Goal: Task Accomplishment & Management: Use online tool/utility

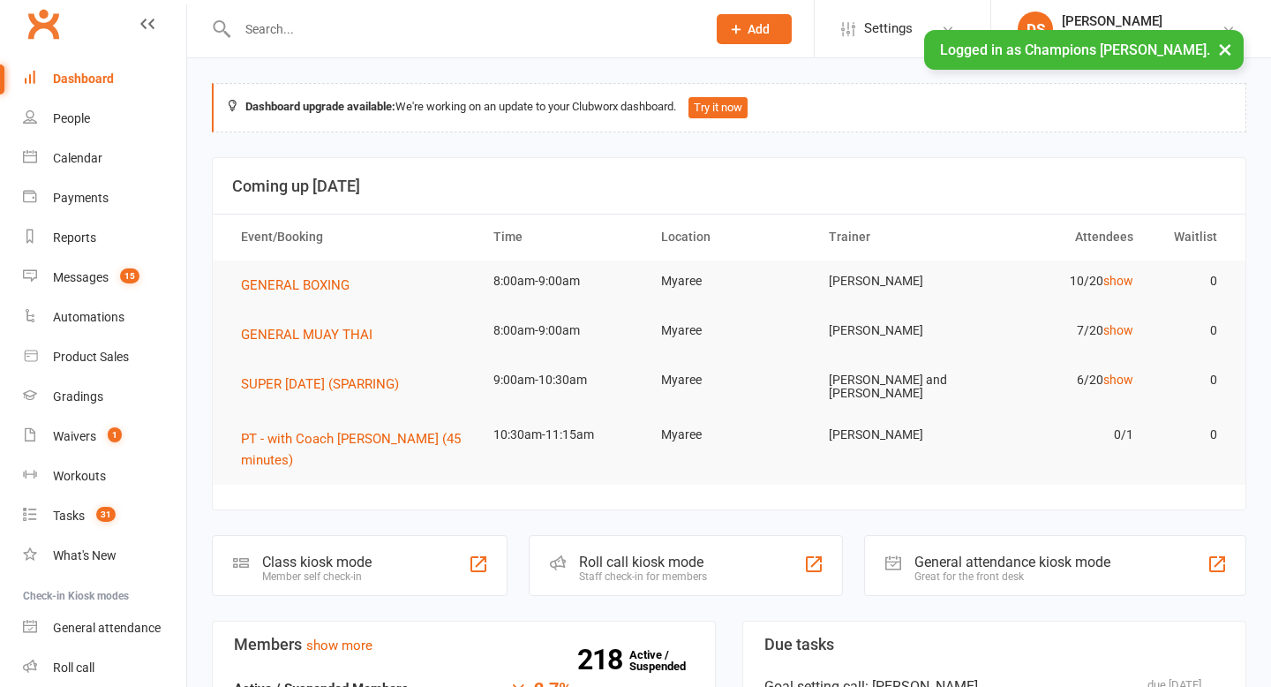
scroll to position [123, 0]
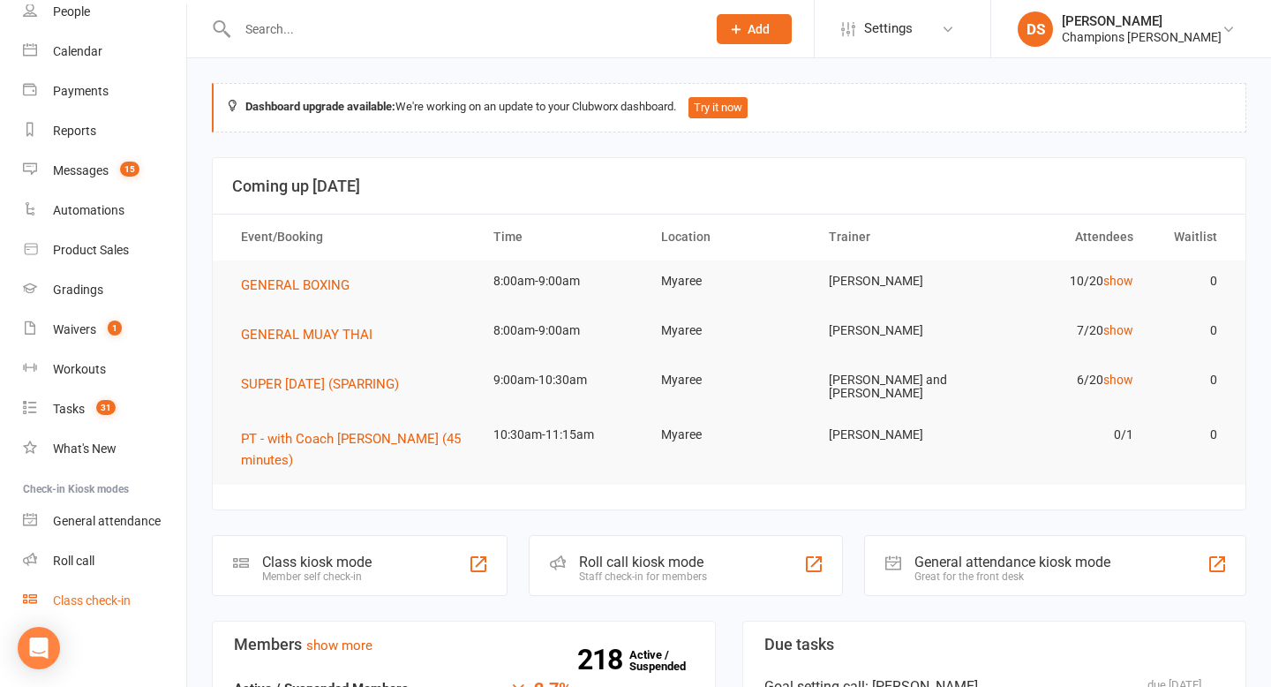
click at [88, 607] on div "Class check-in" at bounding box center [92, 600] width 78 height 14
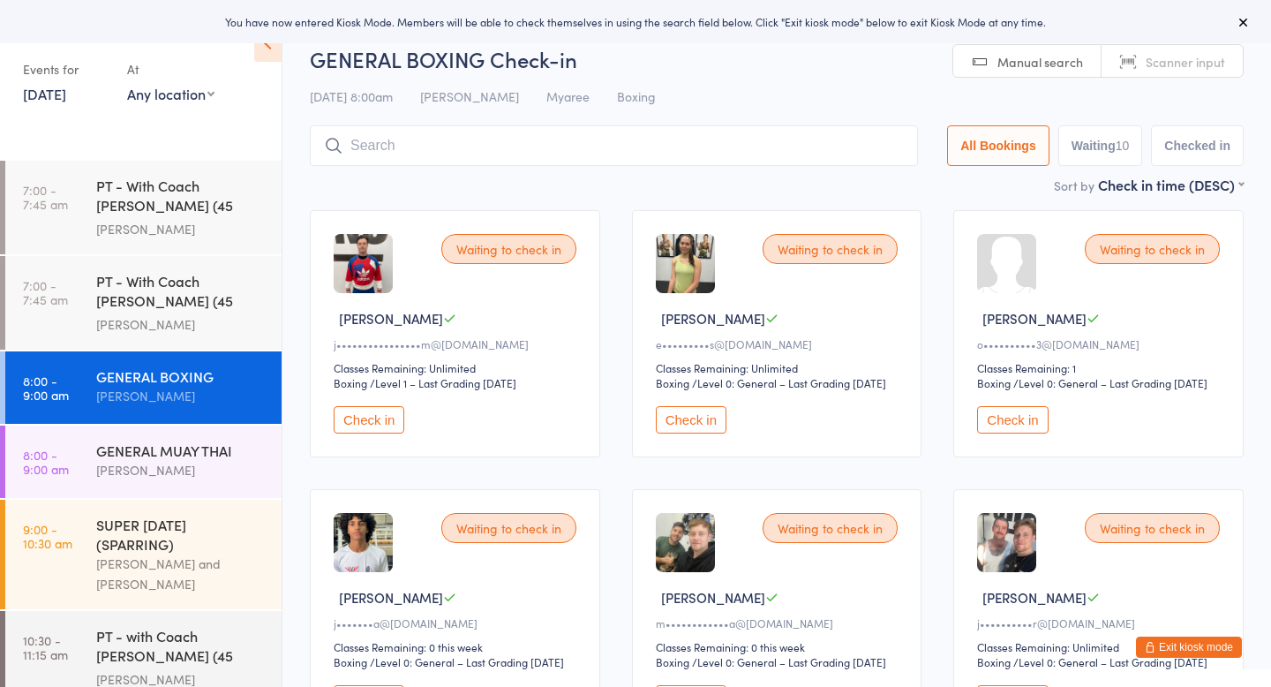
click at [369, 432] on button "Check in" at bounding box center [369, 419] width 71 height 27
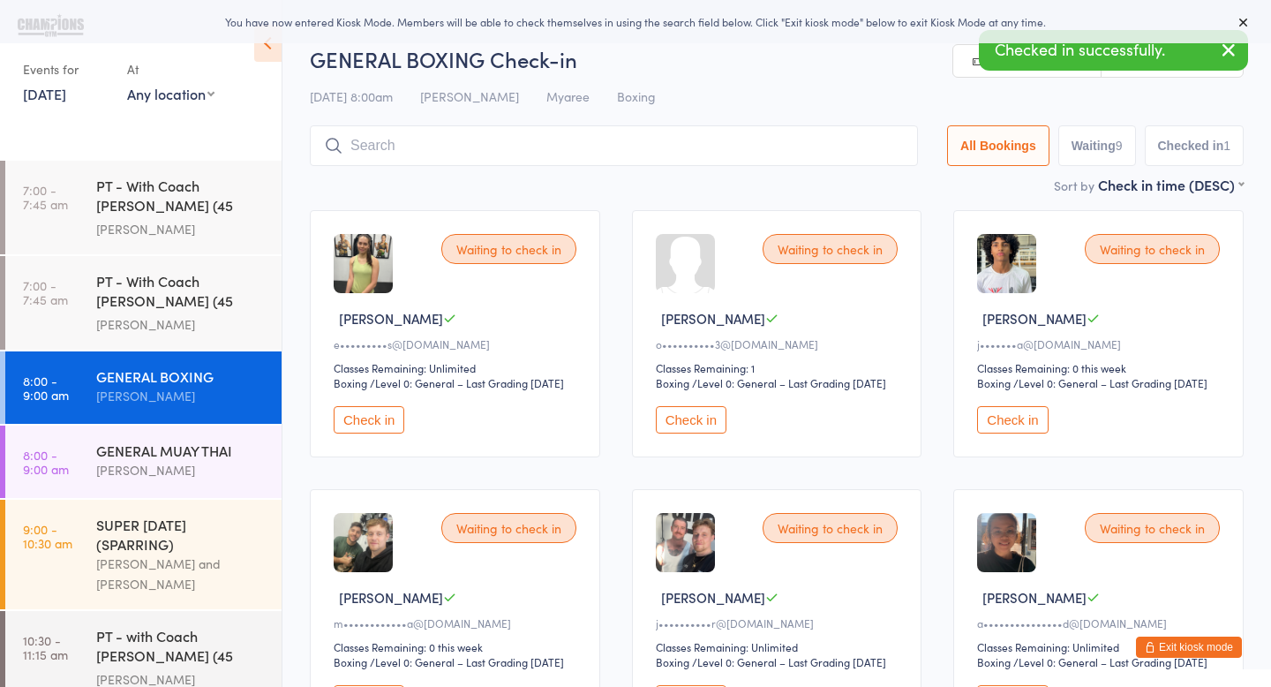
click at [369, 433] on button "Check in" at bounding box center [369, 419] width 71 height 27
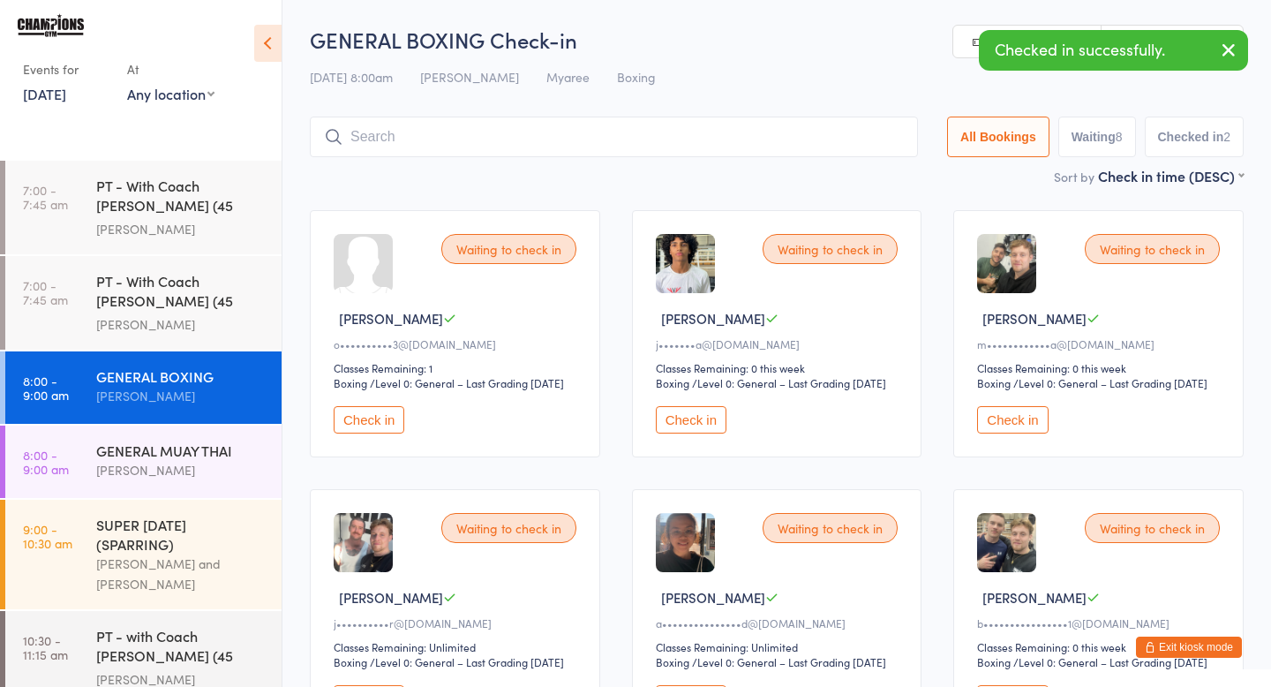
click at [381, 434] on button "Check in" at bounding box center [369, 419] width 71 height 27
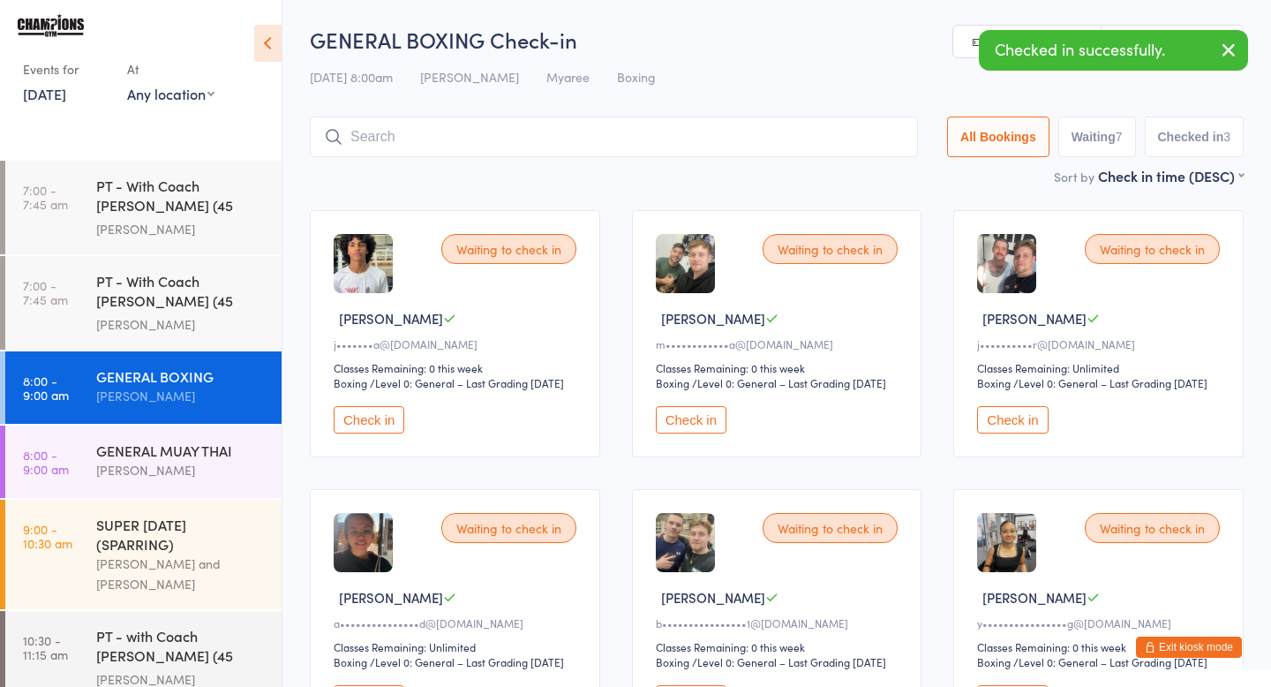
click at [703, 434] on button "Check in" at bounding box center [691, 419] width 71 height 27
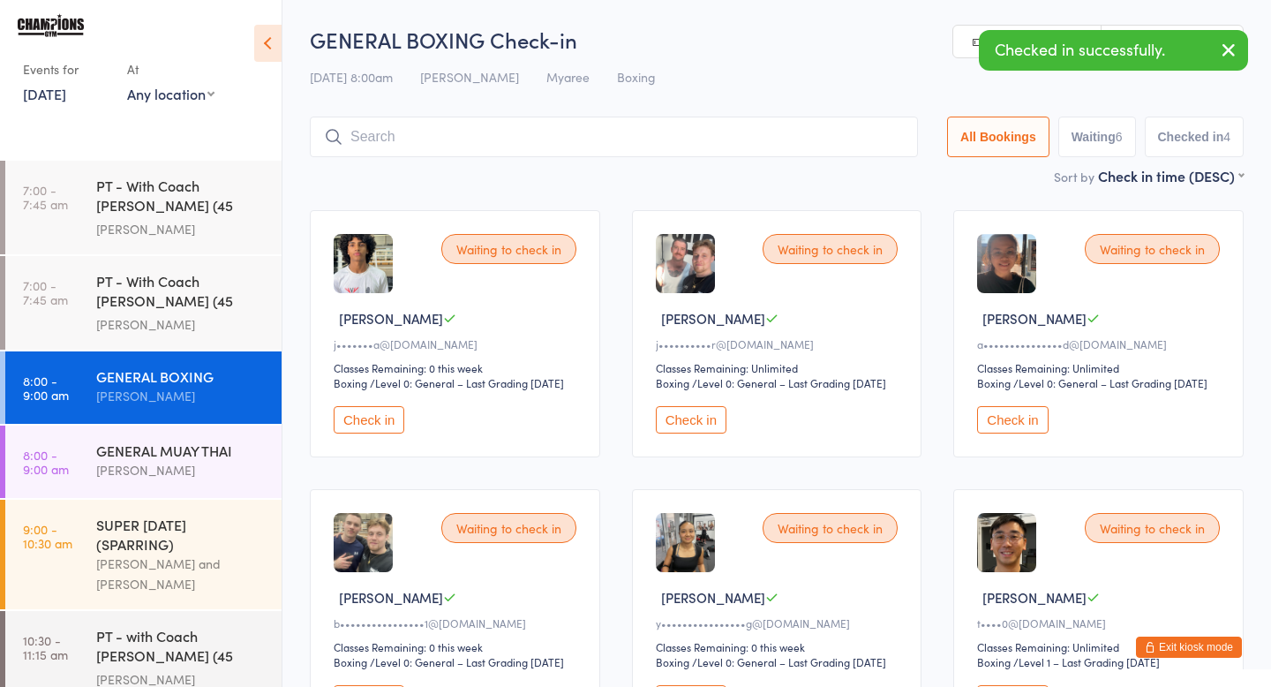
click at [712, 434] on button "Check in" at bounding box center [691, 419] width 71 height 27
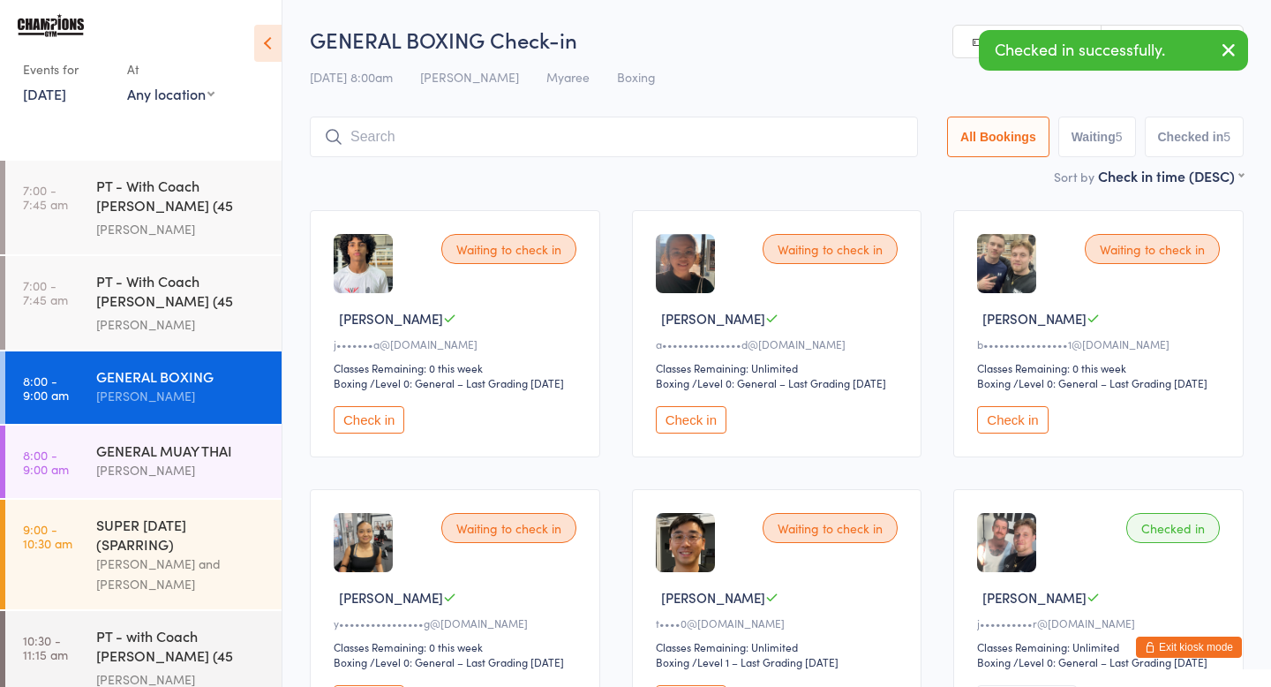
click at [712, 434] on button "Check in" at bounding box center [691, 419] width 71 height 27
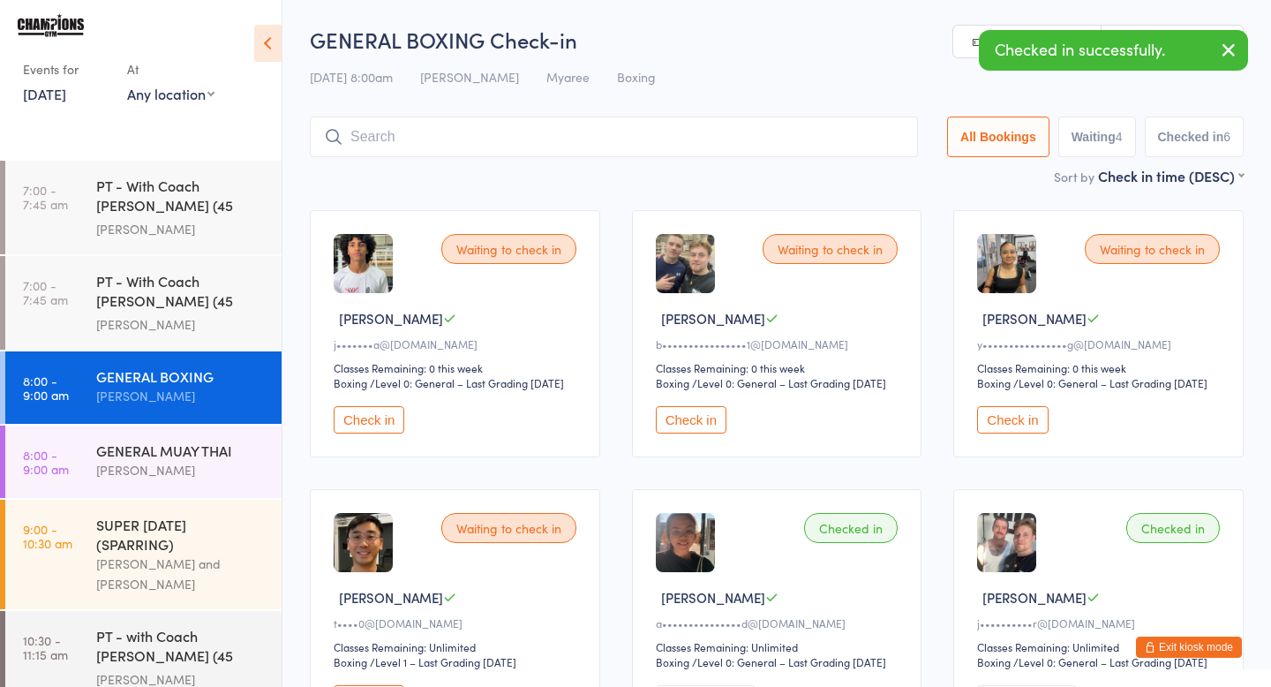
click at [712, 434] on button "Check in" at bounding box center [691, 419] width 71 height 27
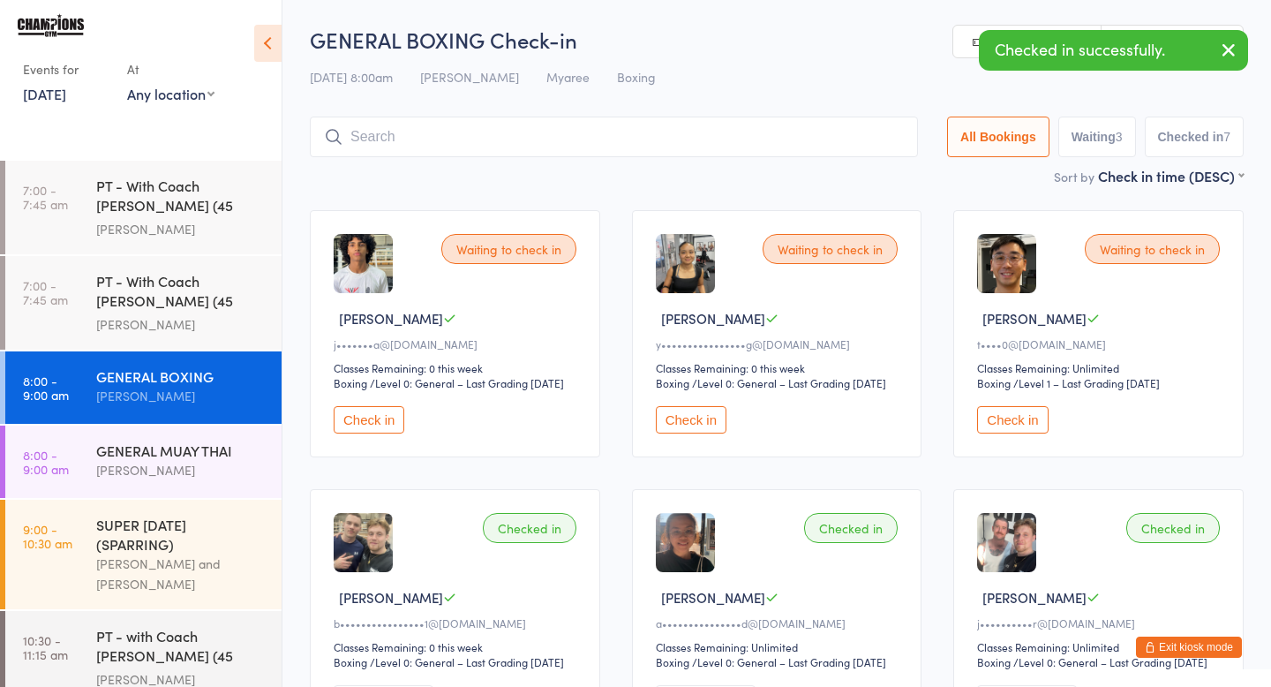
click at [712, 434] on button "Check in" at bounding box center [691, 419] width 71 height 27
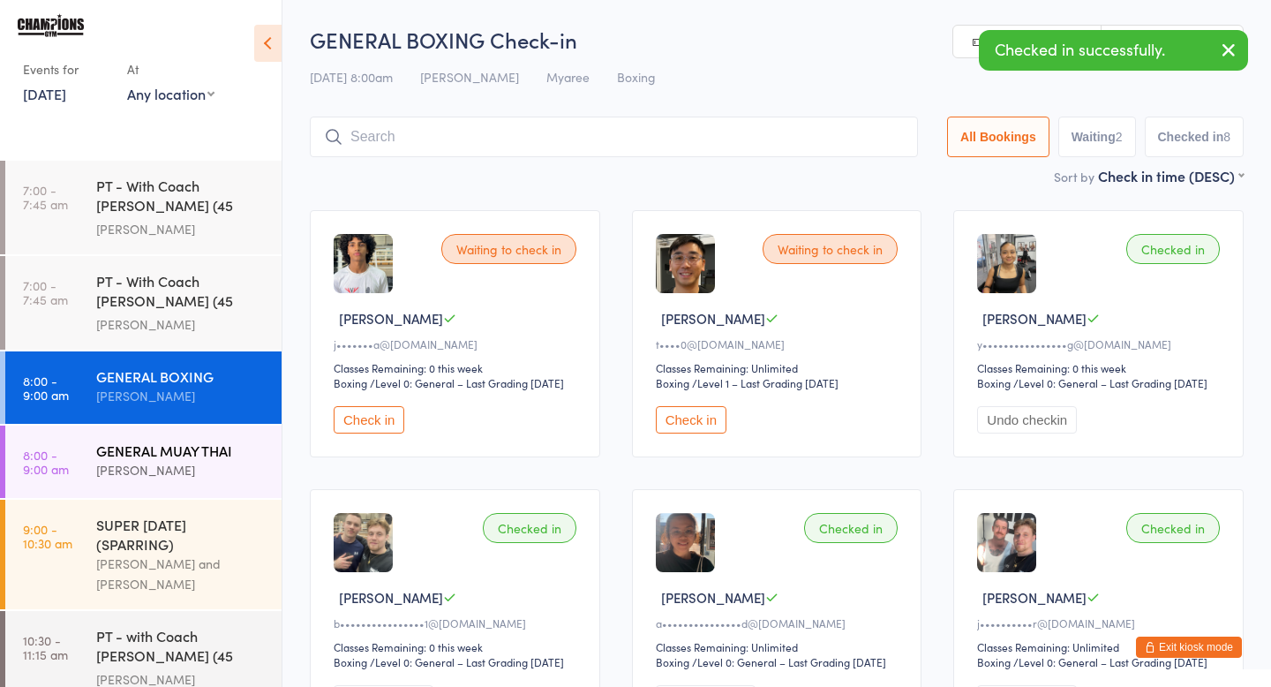
click at [239, 464] on div "[PERSON_NAME]" at bounding box center [181, 470] width 170 height 20
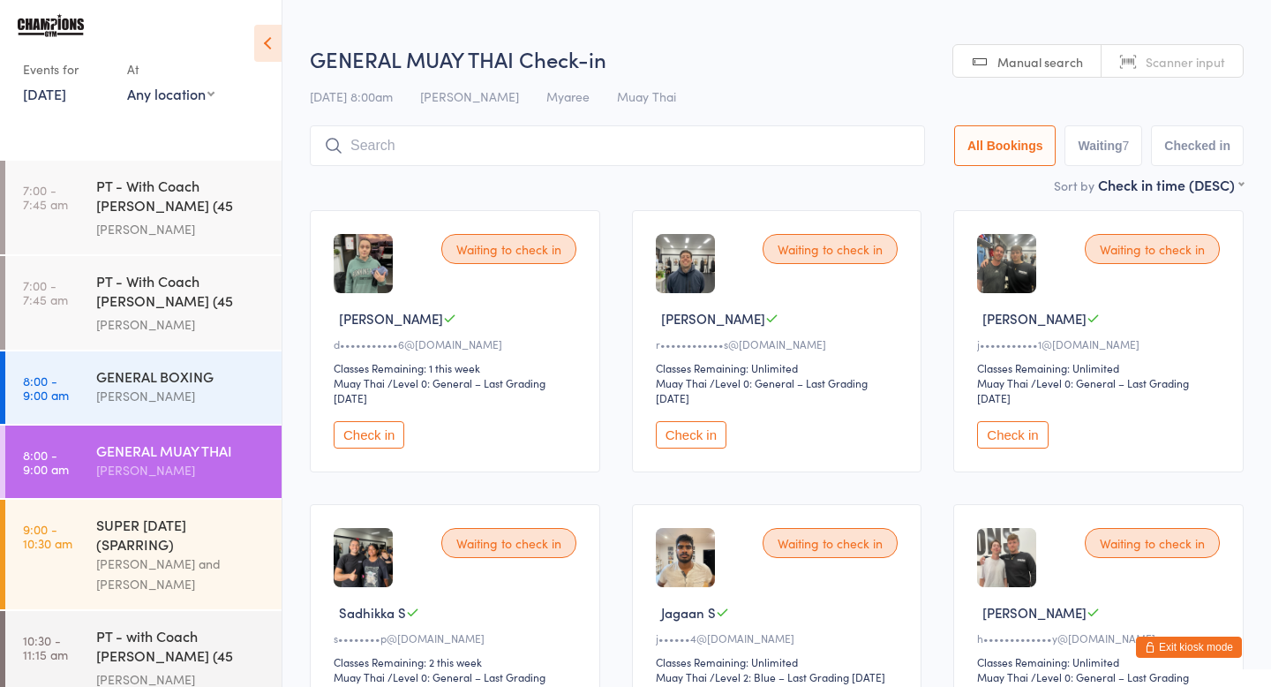
click at [396, 439] on button "Check in" at bounding box center [369, 434] width 71 height 27
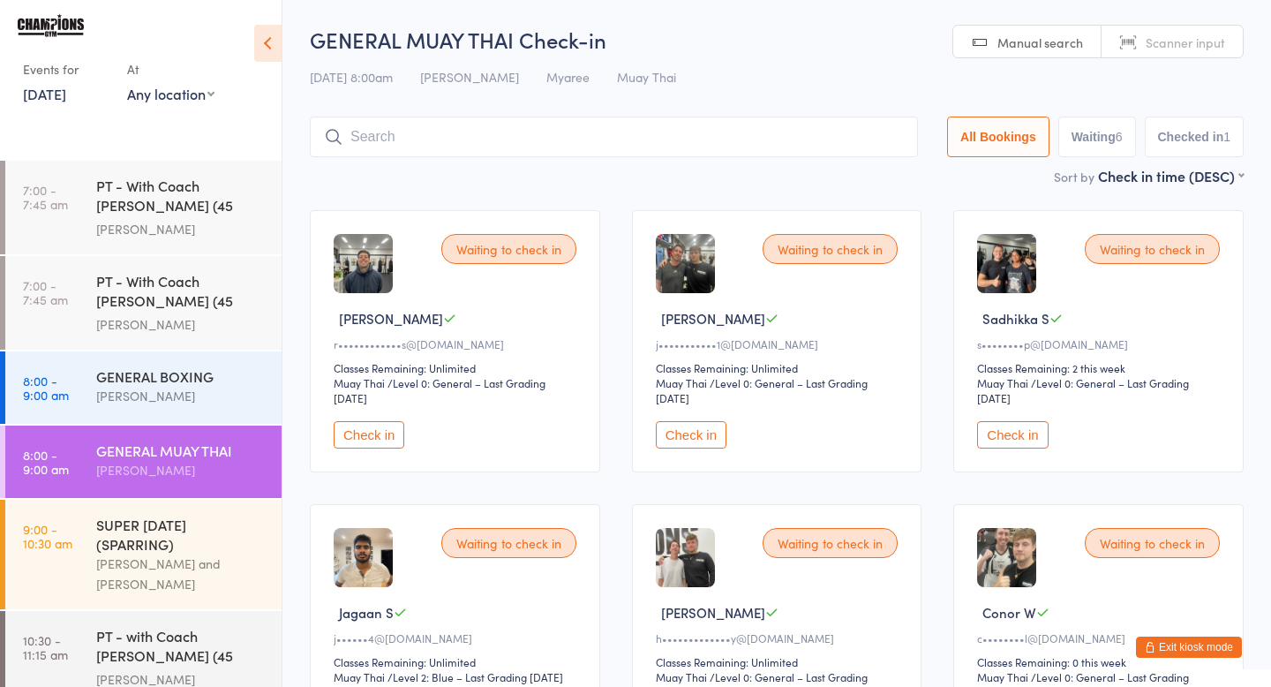
click at [695, 426] on button "Check in" at bounding box center [691, 434] width 71 height 27
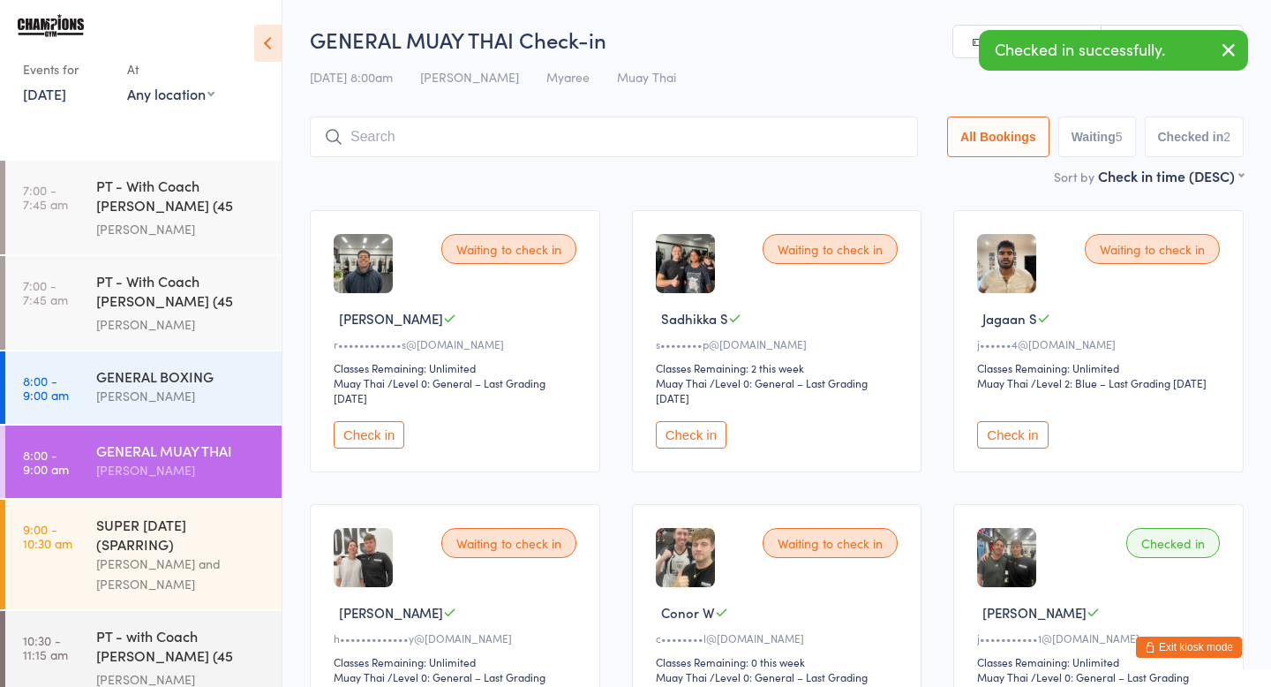
click at [694, 435] on button "Check in" at bounding box center [691, 434] width 71 height 27
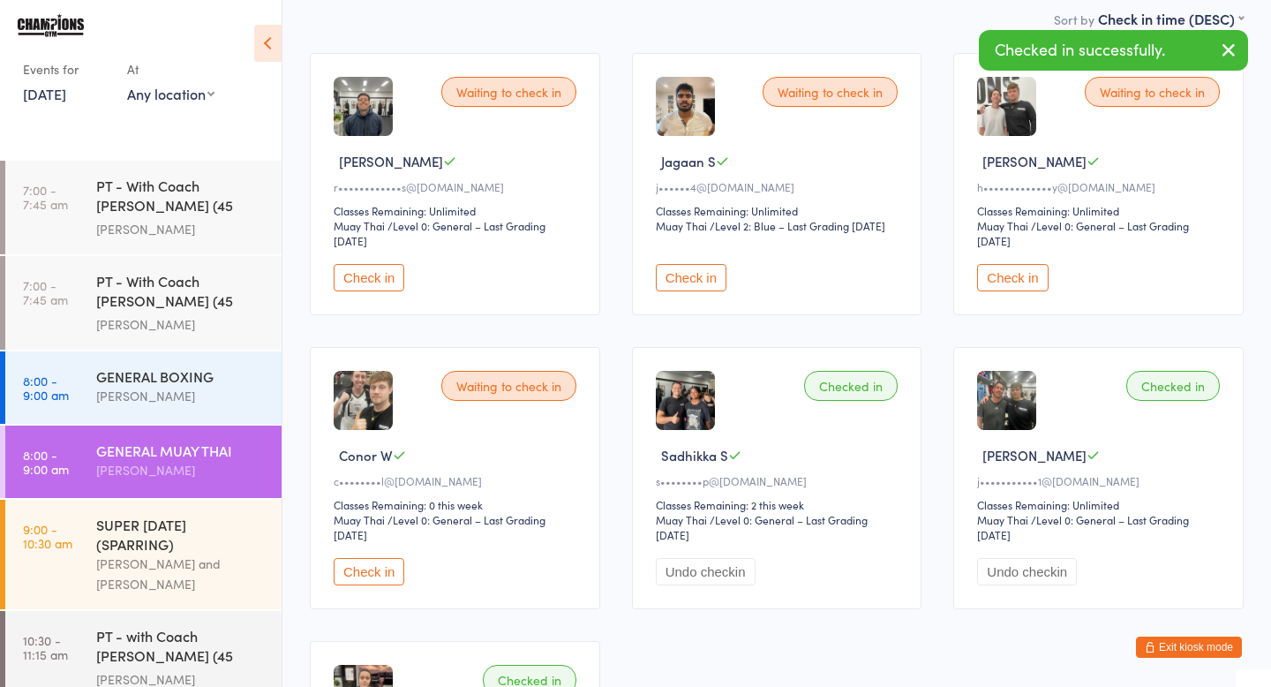
scroll to position [162, 0]
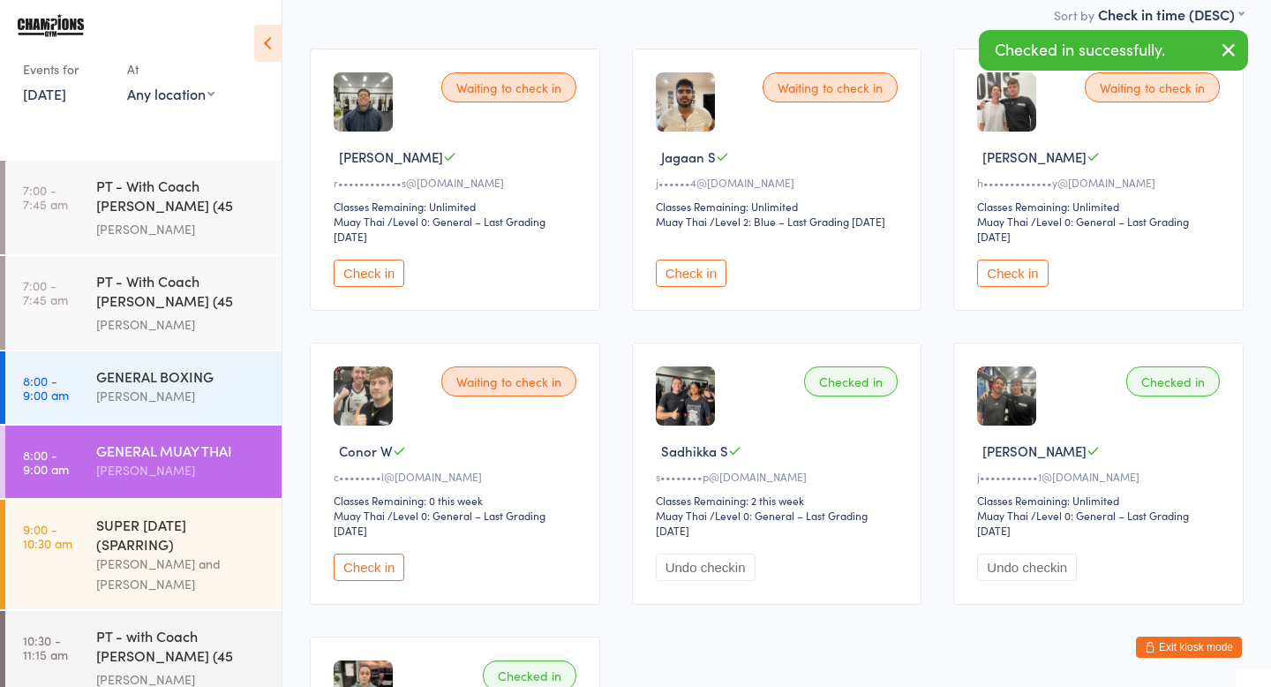
click at [719, 508] on select "Muay Thai" at bounding box center [693, 516] width 75 height 17
click at [863, 335] on div "Waiting to check in Rodrigo L r••••••••••••s@hotmail.com Classes Remaining: Unl…" at bounding box center [777, 474] width 966 height 882
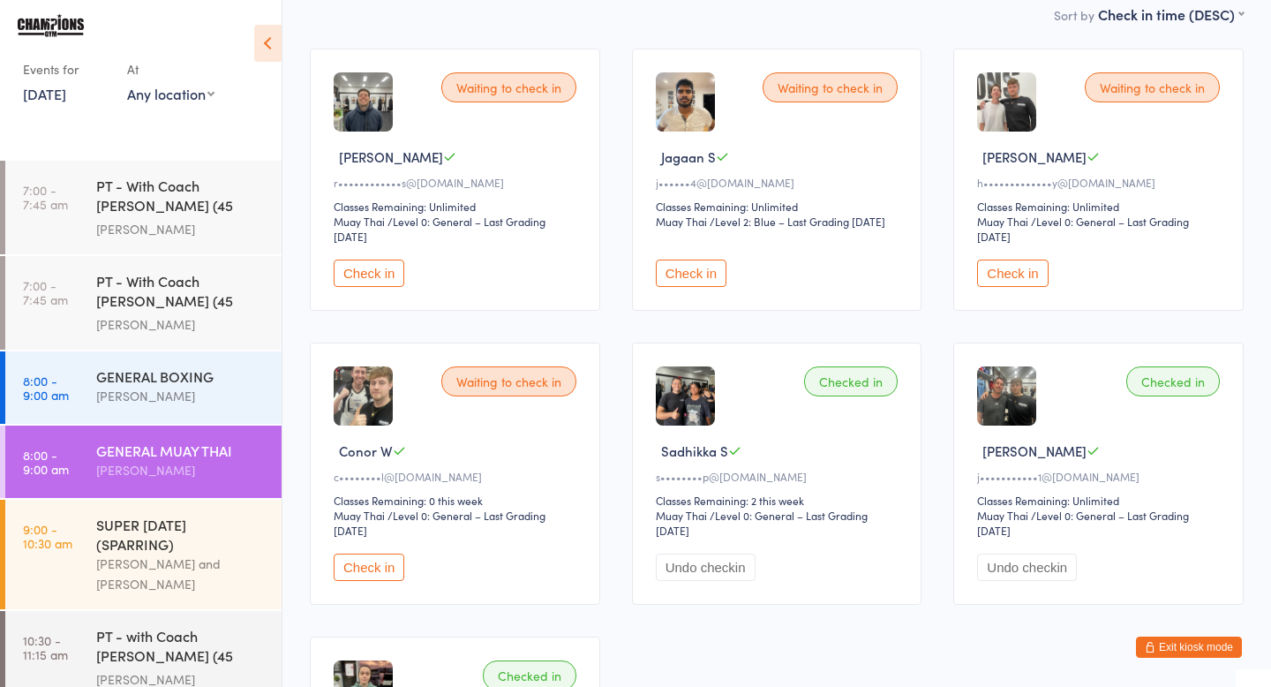
scroll to position [0, 0]
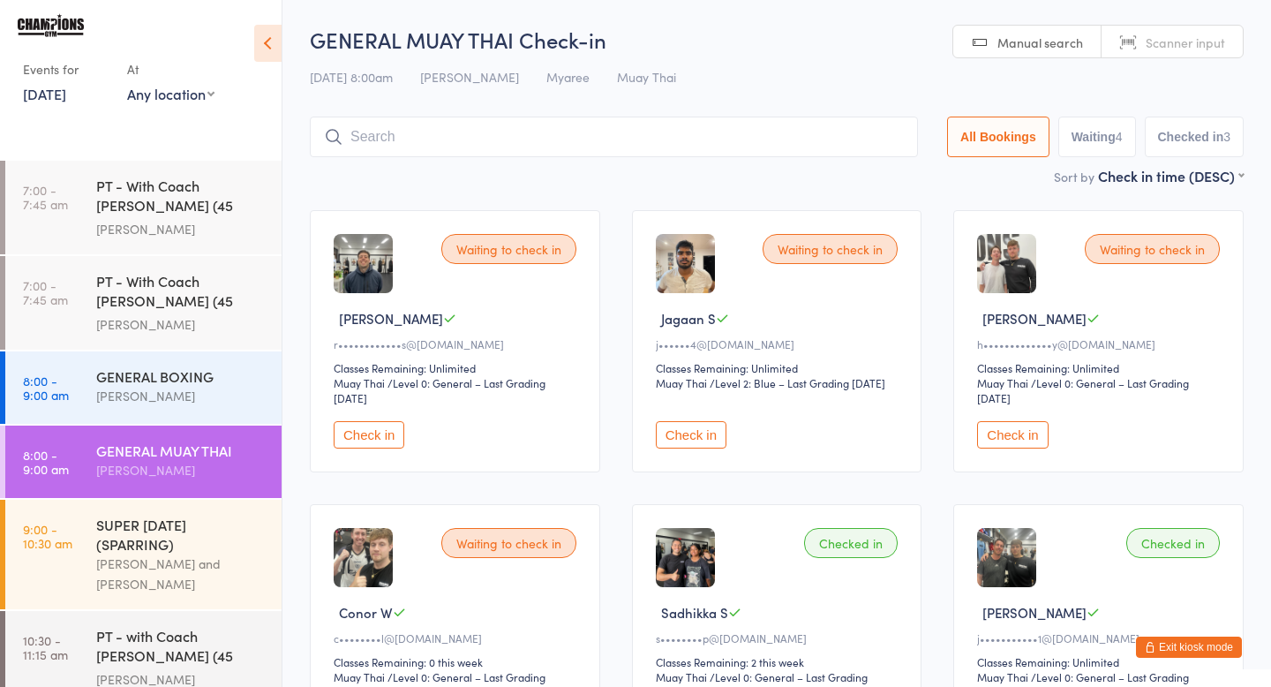
click at [517, 132] on input "search" at bounding box center [614, 137] width 608 height 41
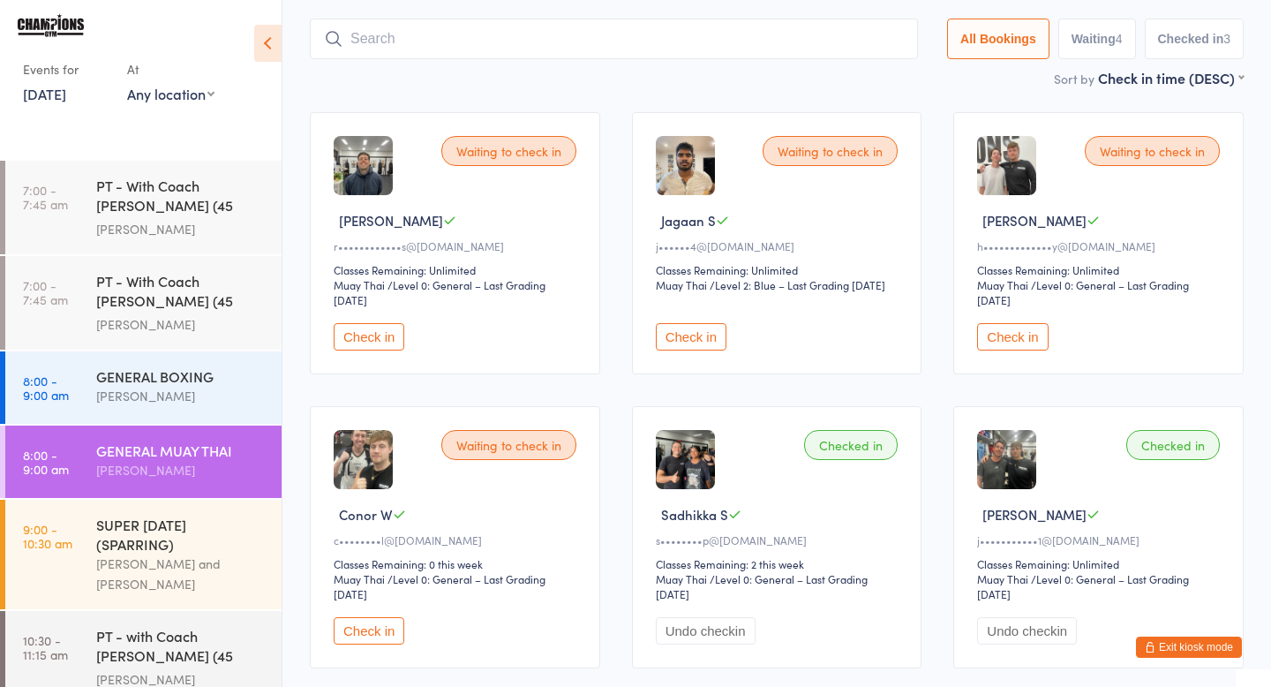
scroll to position [117, 0]
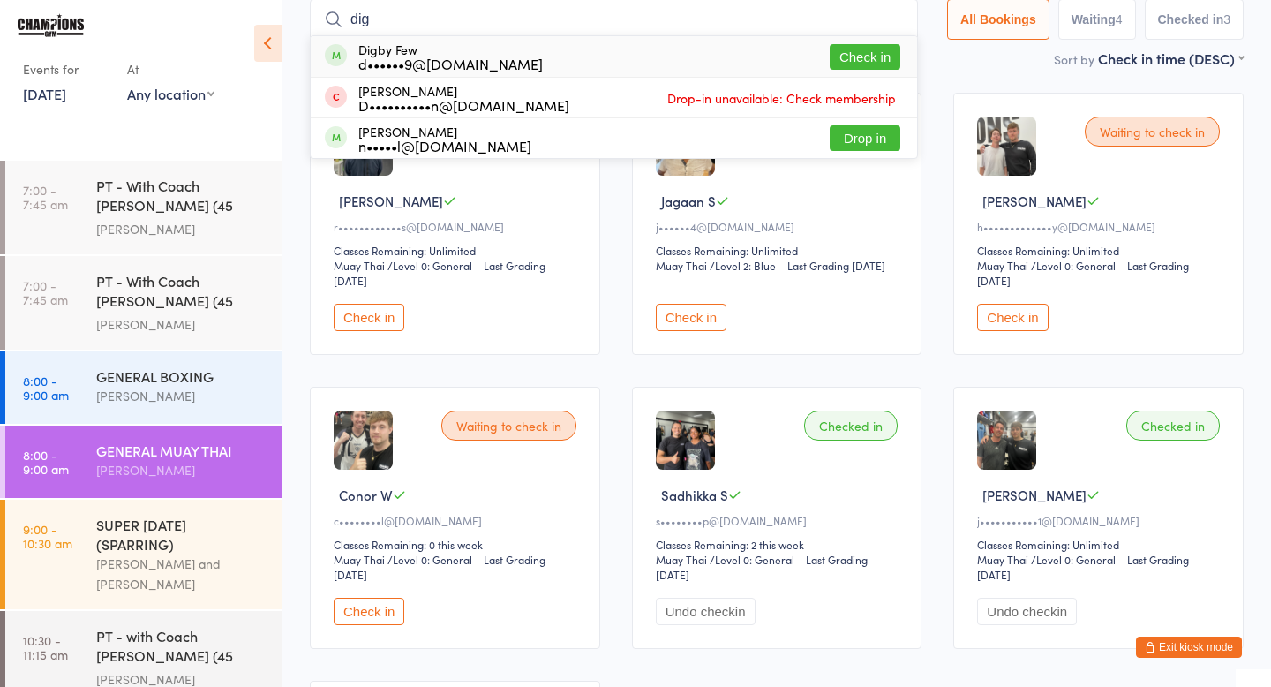
type input "dig"
click at [864, 71] on div "Digby Few d••••••9@gmail.com Check in" at bounding box center [614, 56] width 607 height 41
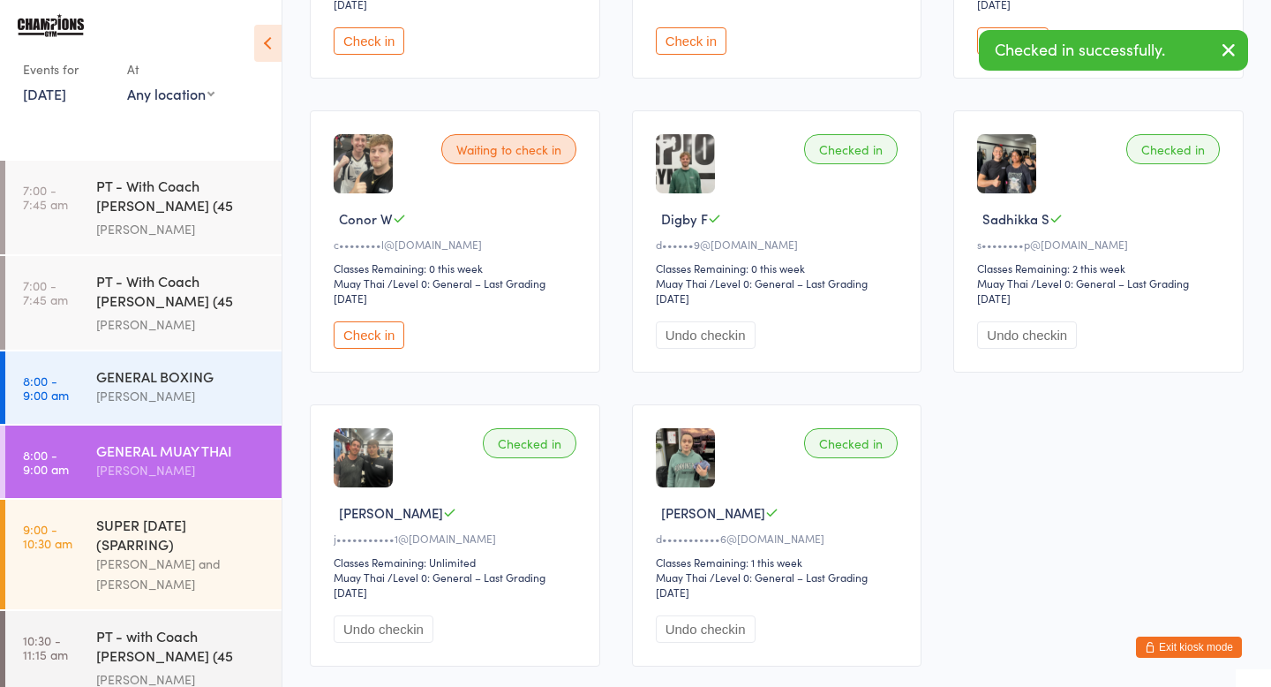
scroll to position [477, 0]
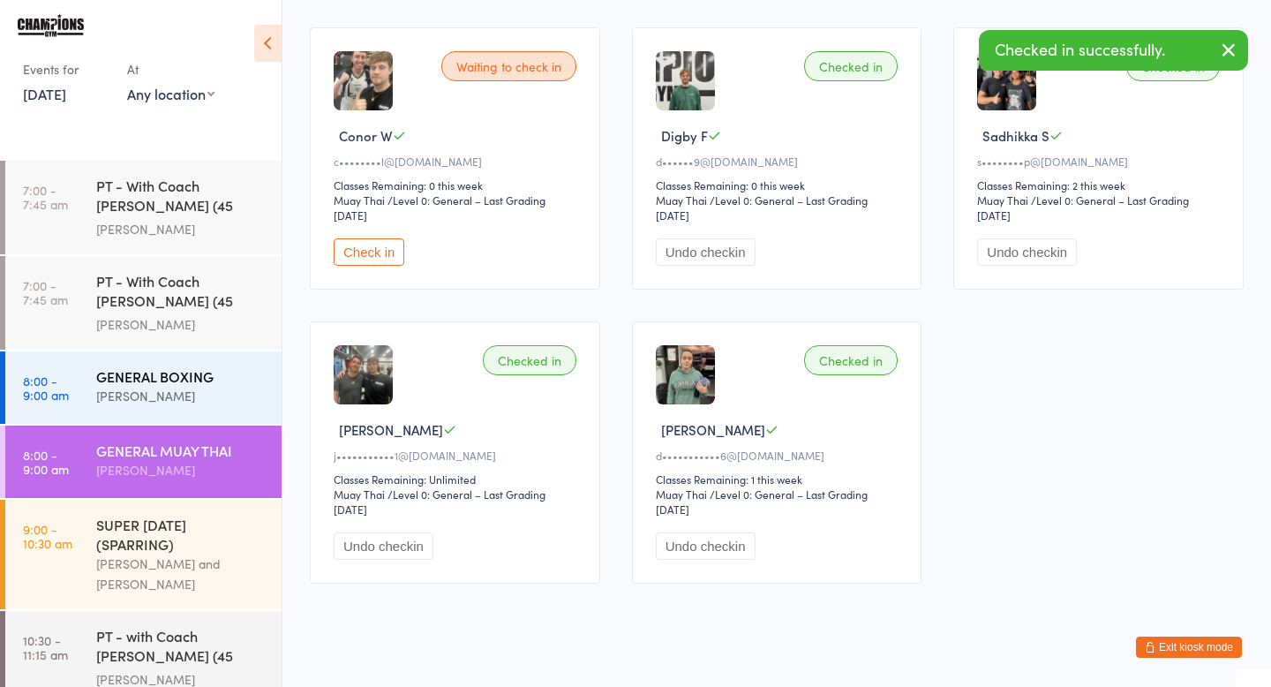
click at [191, 398] on div "[PERSON_NAME]" at bounding box center [181, 396] width 170 height 20
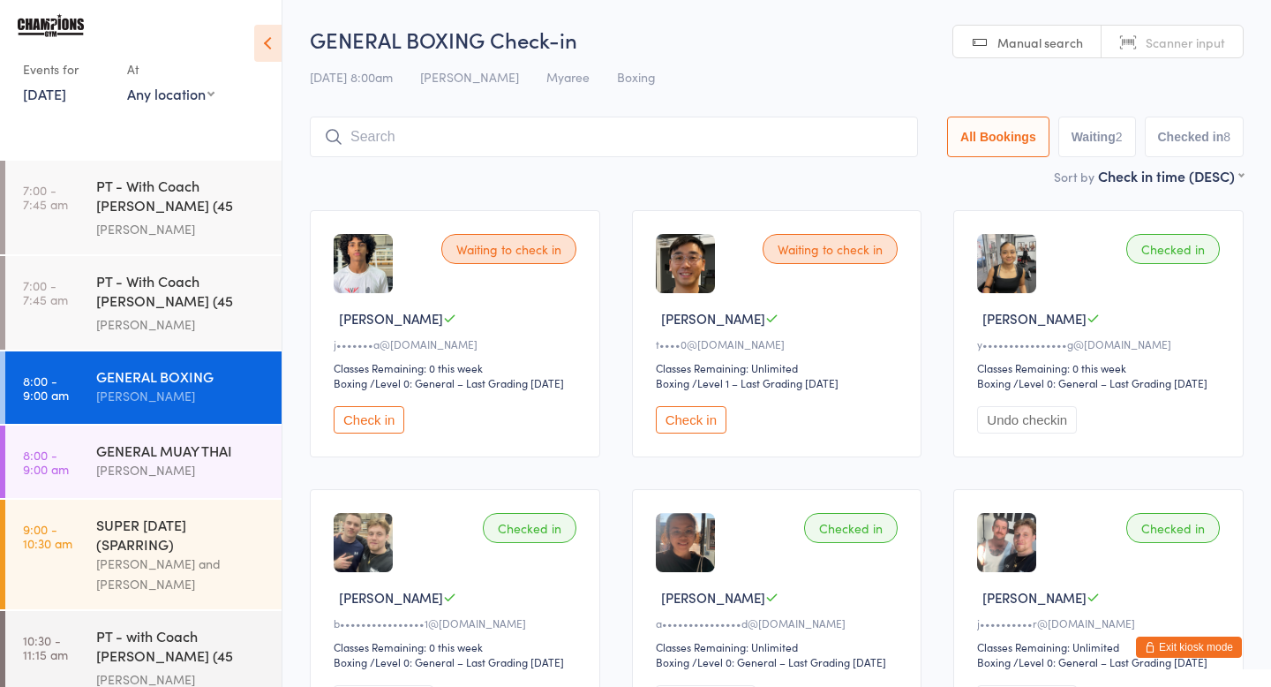
click at [507, 147] on input "search" at bounding box center [614, 137] width 608 height 41
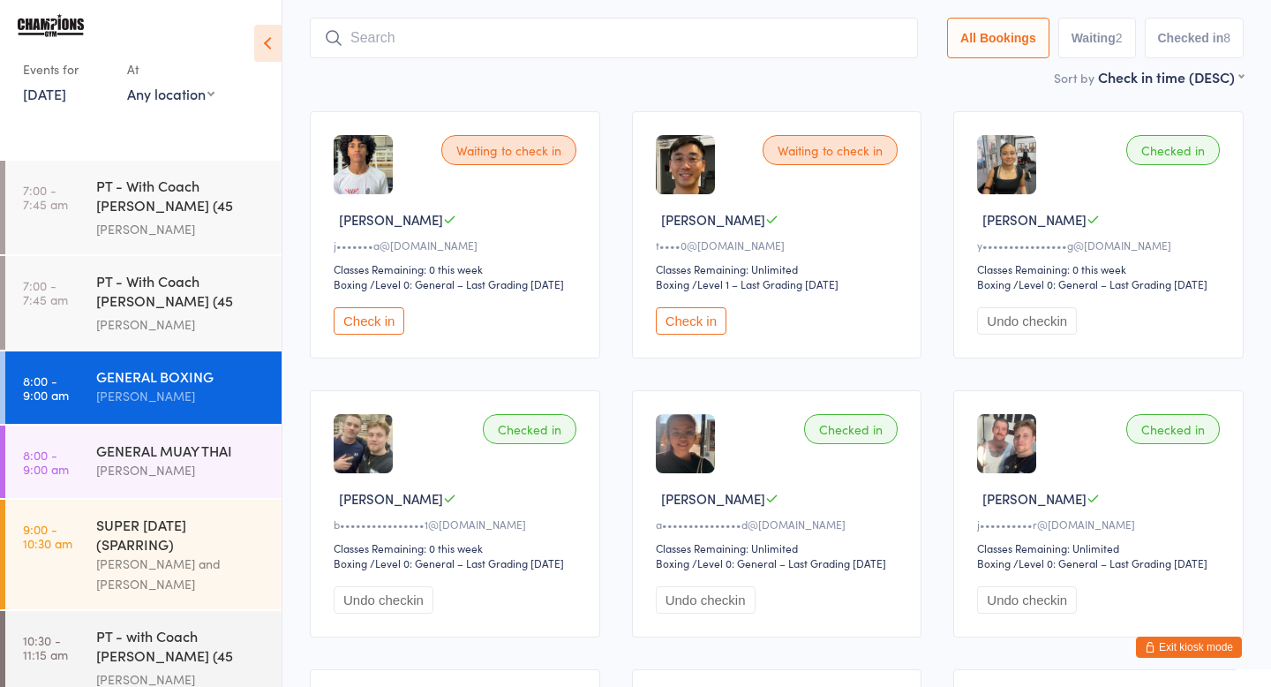
scroll to position [117, 0]
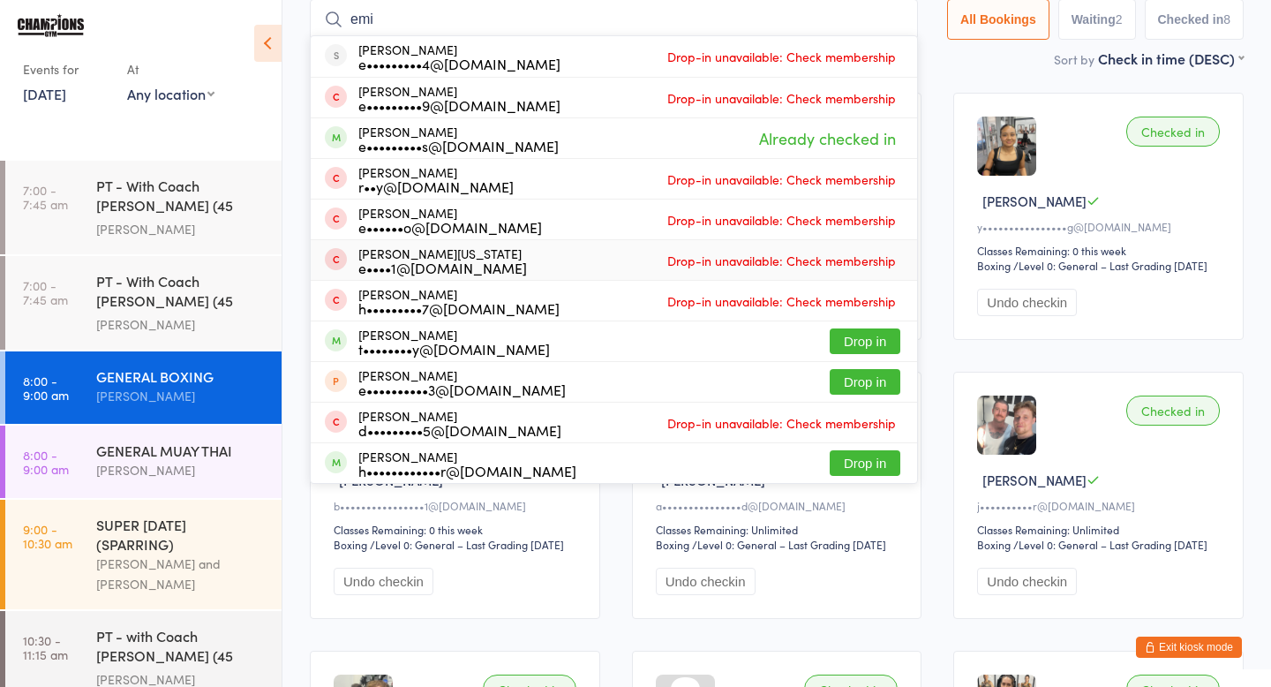
type input "emi"
click at [942, 259] on div "Waiting to check in Evan J j•••••••a@yahoo.com Classes Remaining: 0 this week B…" at bounding box center [777, 635] width 966 height 1116
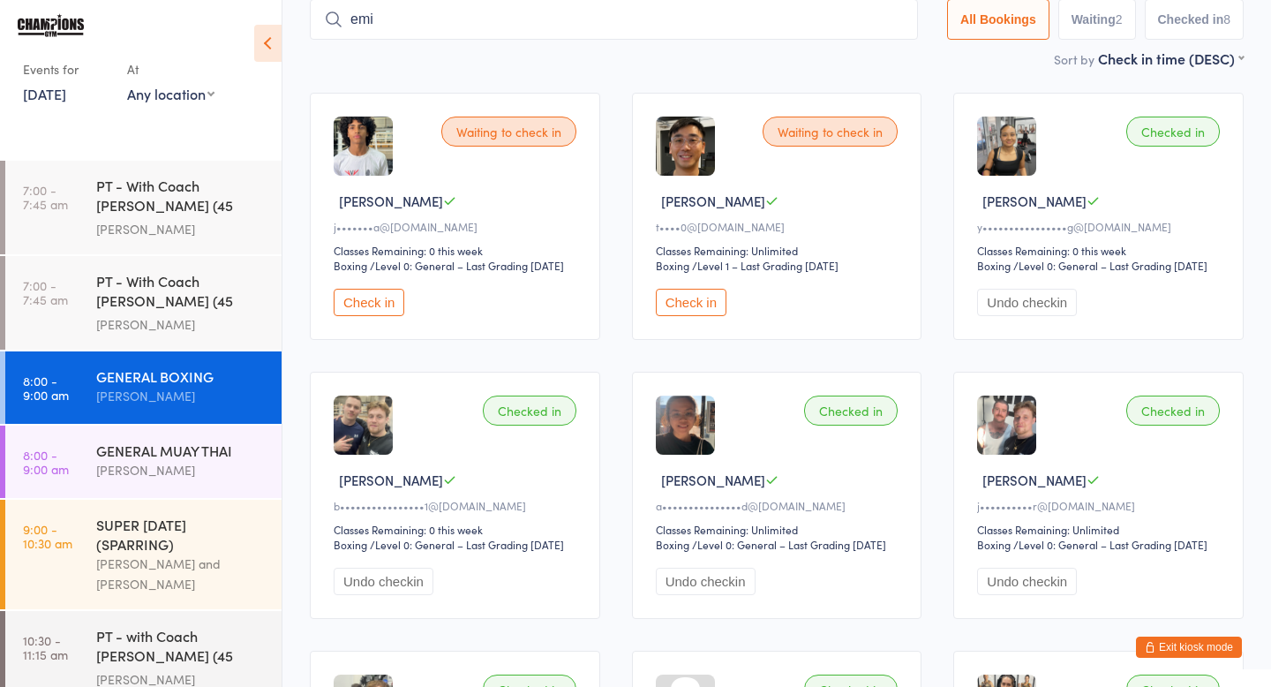
click at [721, 311] on button "Check in" at bounding box center [691, 302] width 71 height 27
drag, startPoint x: 432, startPoint y: 26, endPoint x: 328, endPoint y: 19, distance: 103.6
click at [328, 19] on div "emi" at bounding box center [614, 19] width 608 height 41
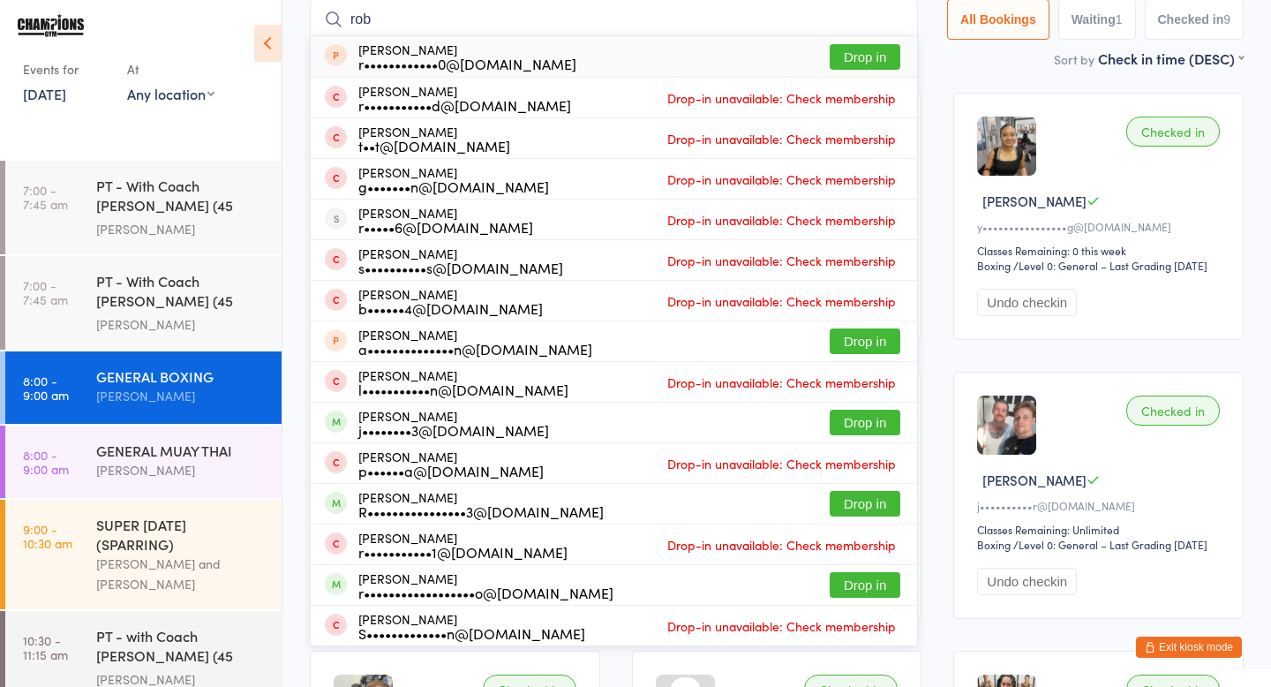
type input "rob"
click at [833, 48] on button "Drop in" at bounding box center [865, 57] width 71 height 26
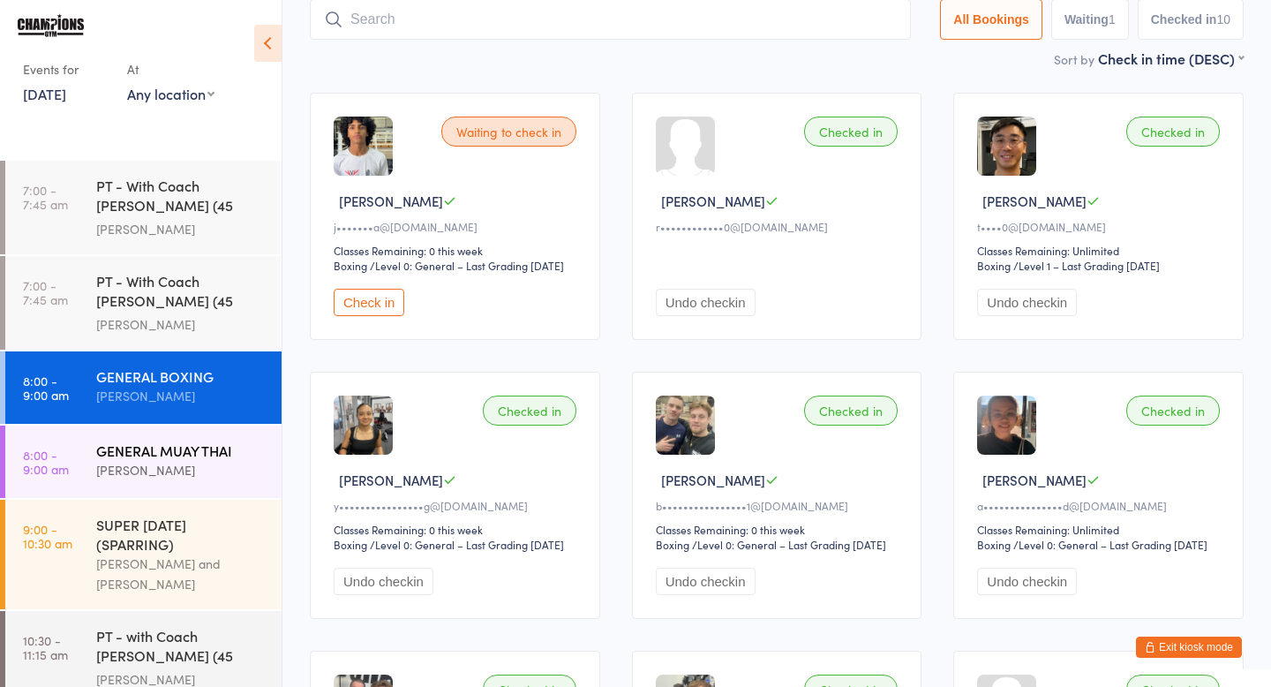
click at [202, 460] on div "[PERSON_NAME]" at bounding box center [181, 470] width 170 height 20
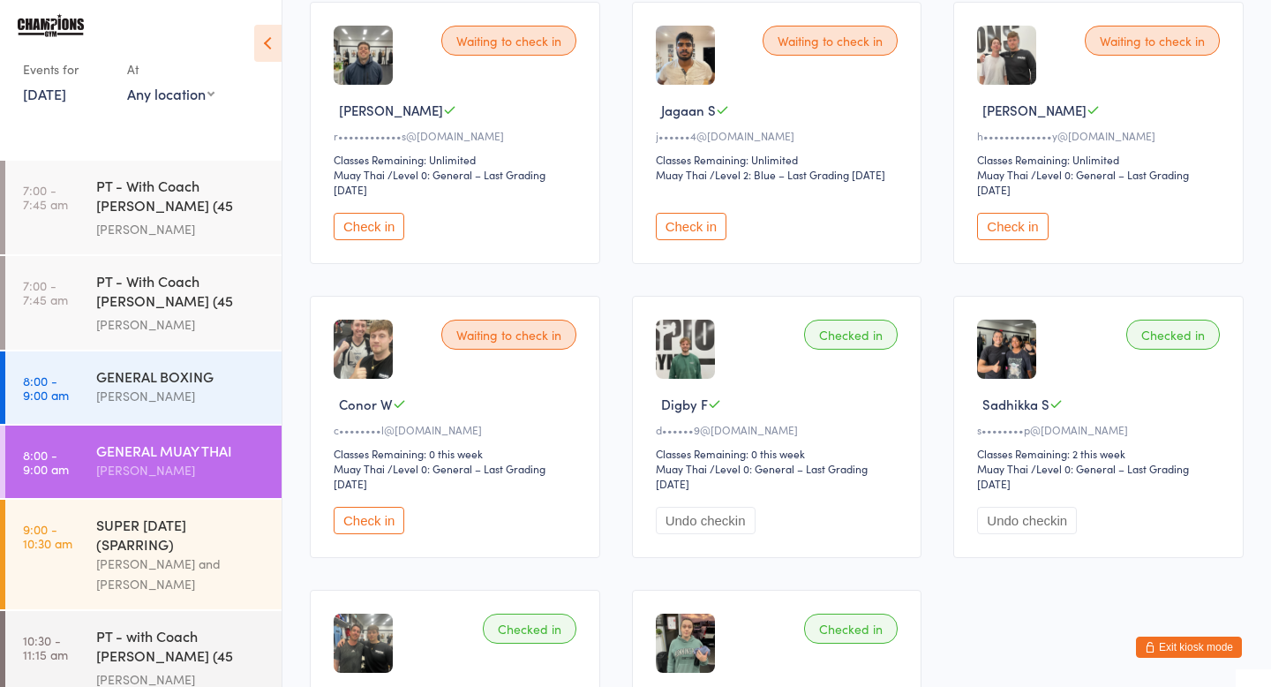
scroll to position [197, 0]
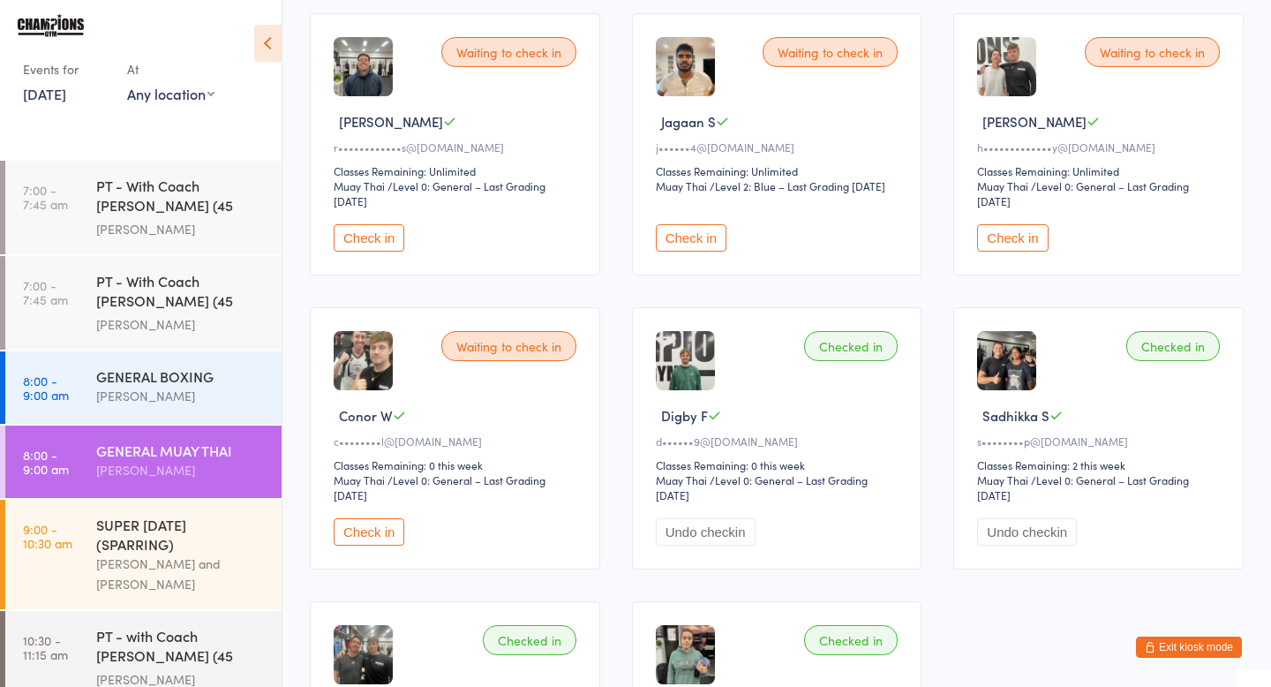
click at [362, 244] on button "Check in" at bounding box center [369, 237] width 71 height 27
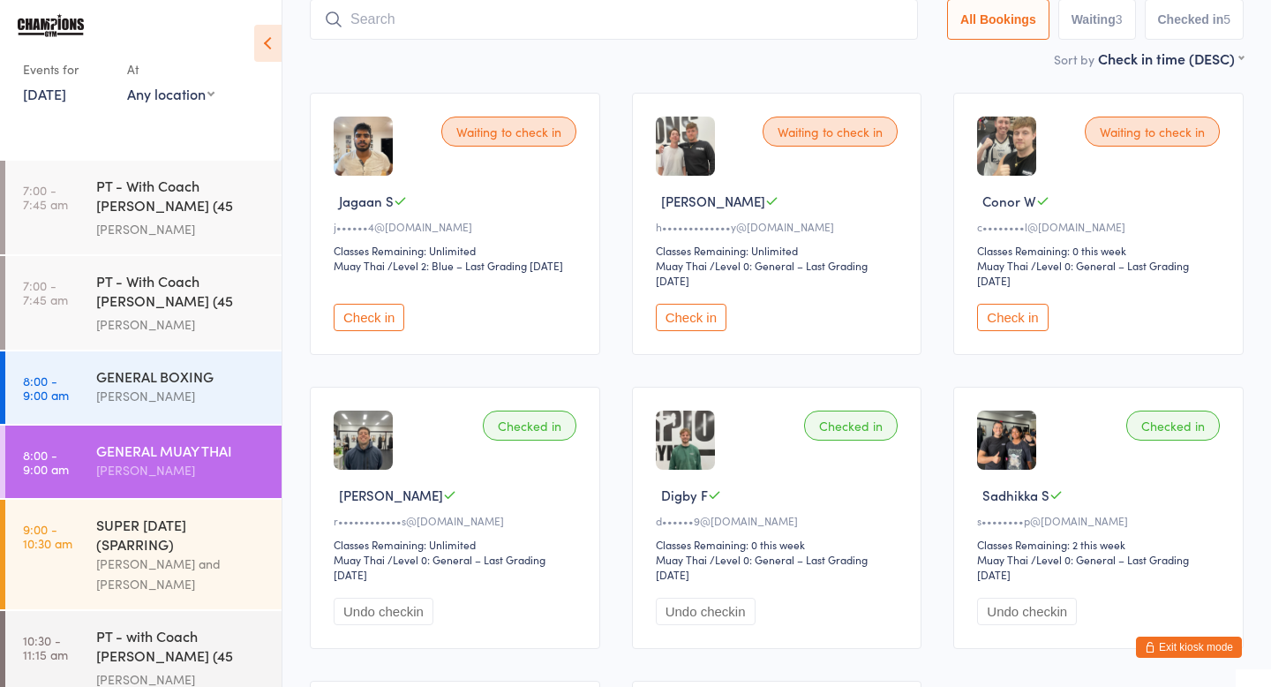
scroll to position [106, 0]
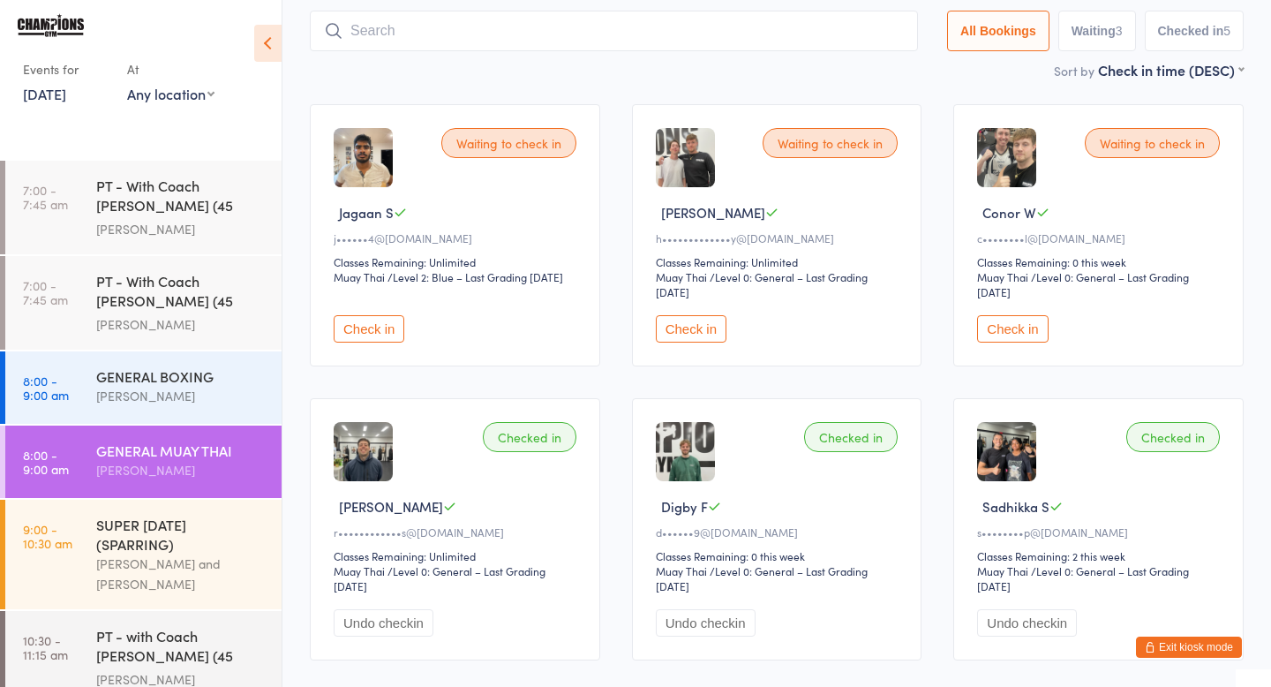
click at [680, 321] on button "Check in" at bounding box center [691, 328] width 71 height 27
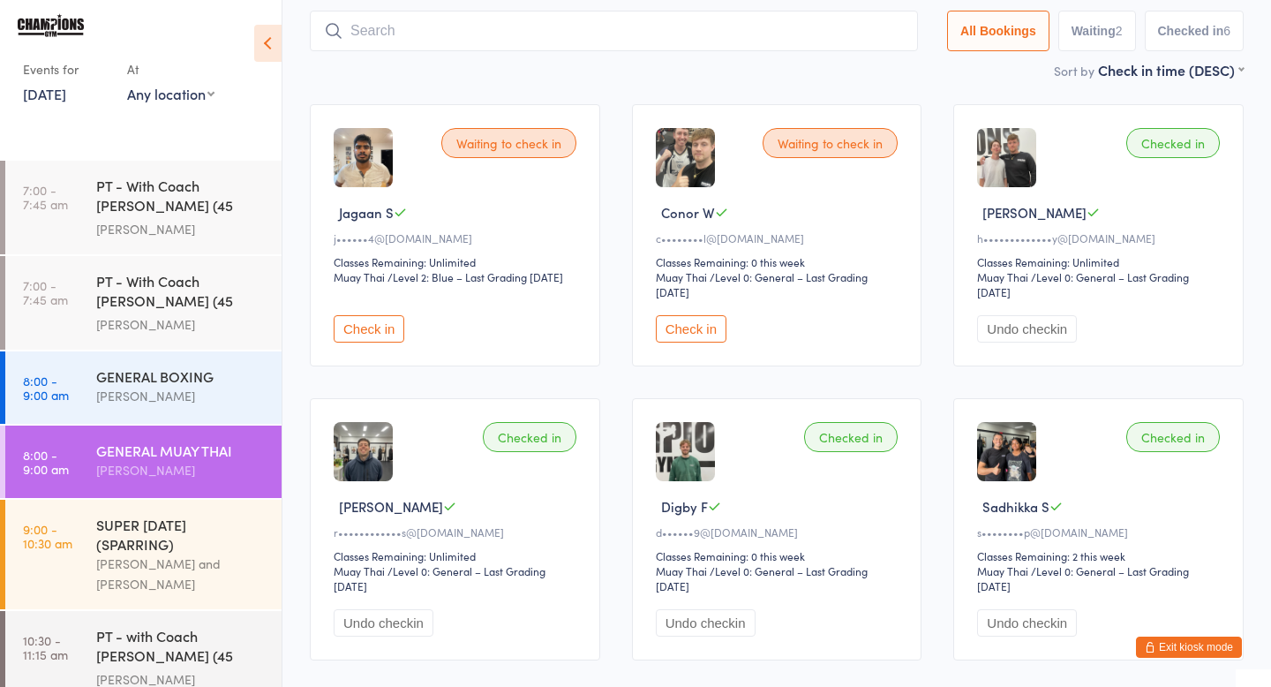
click at [696, 334] on button "Check in" at bounding box center [691, 328] width 71 height 27
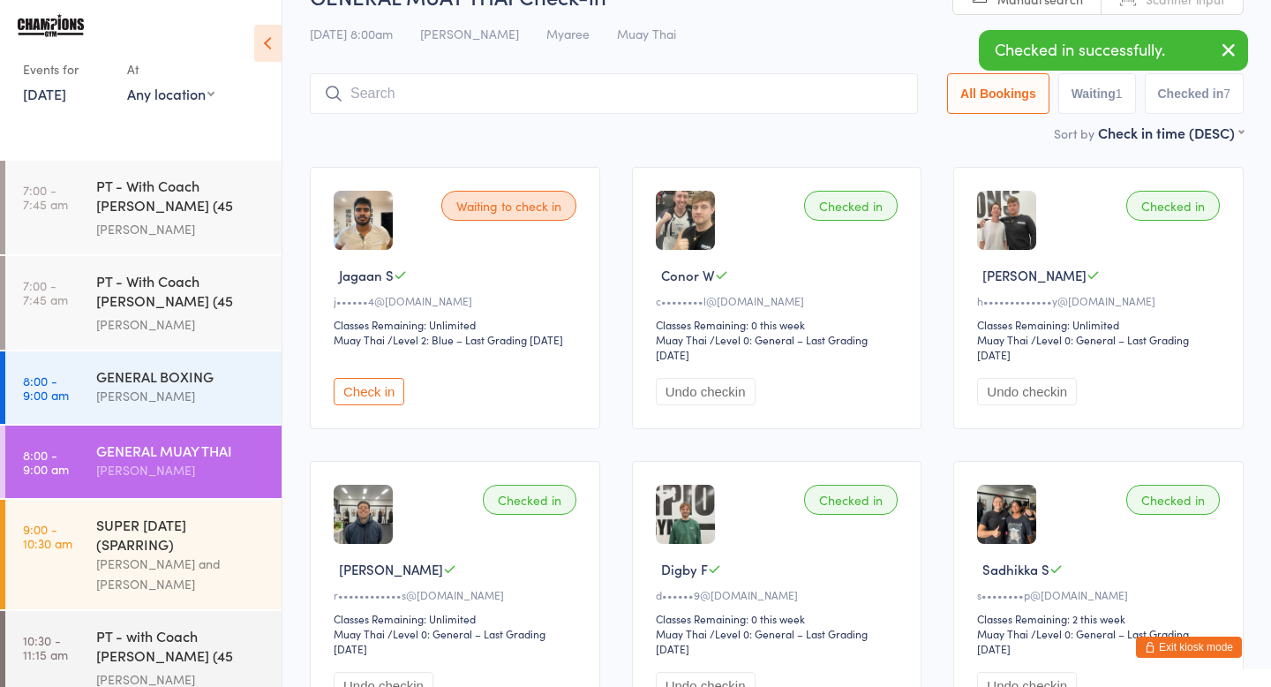
scroll to position [40, 0]
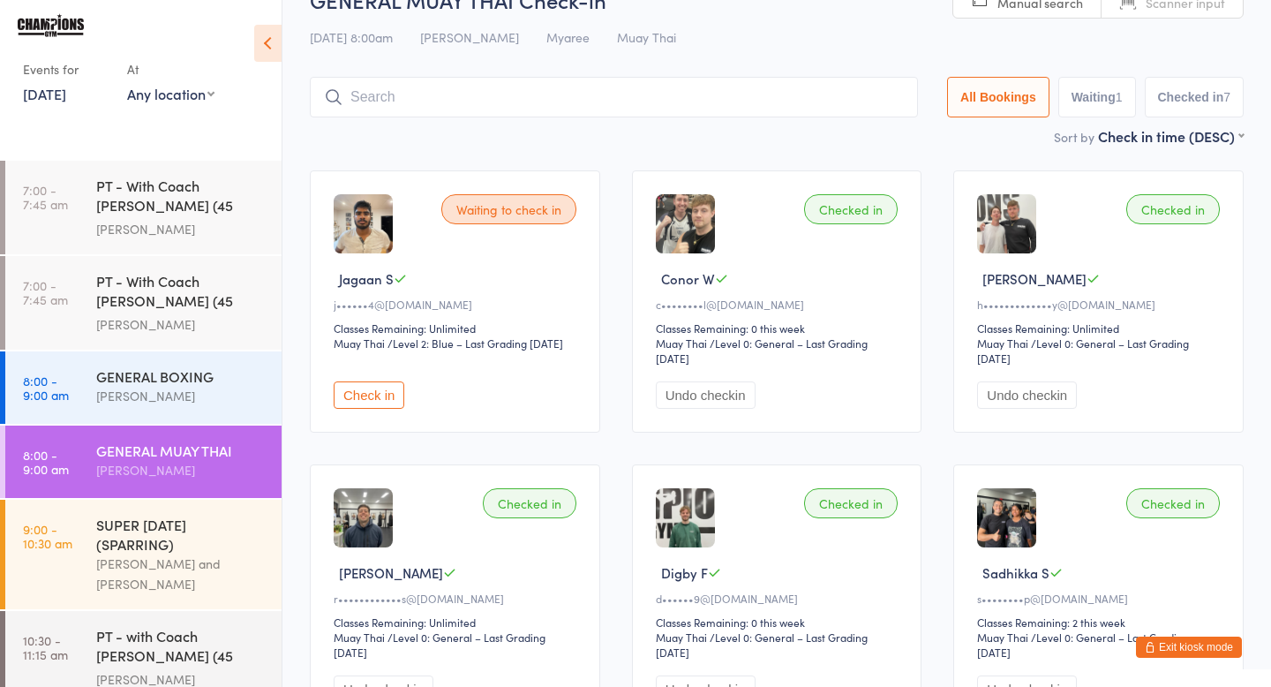
click at [389, 396] on button "Check in" at bounding box center [369, 394] width 71 height 27
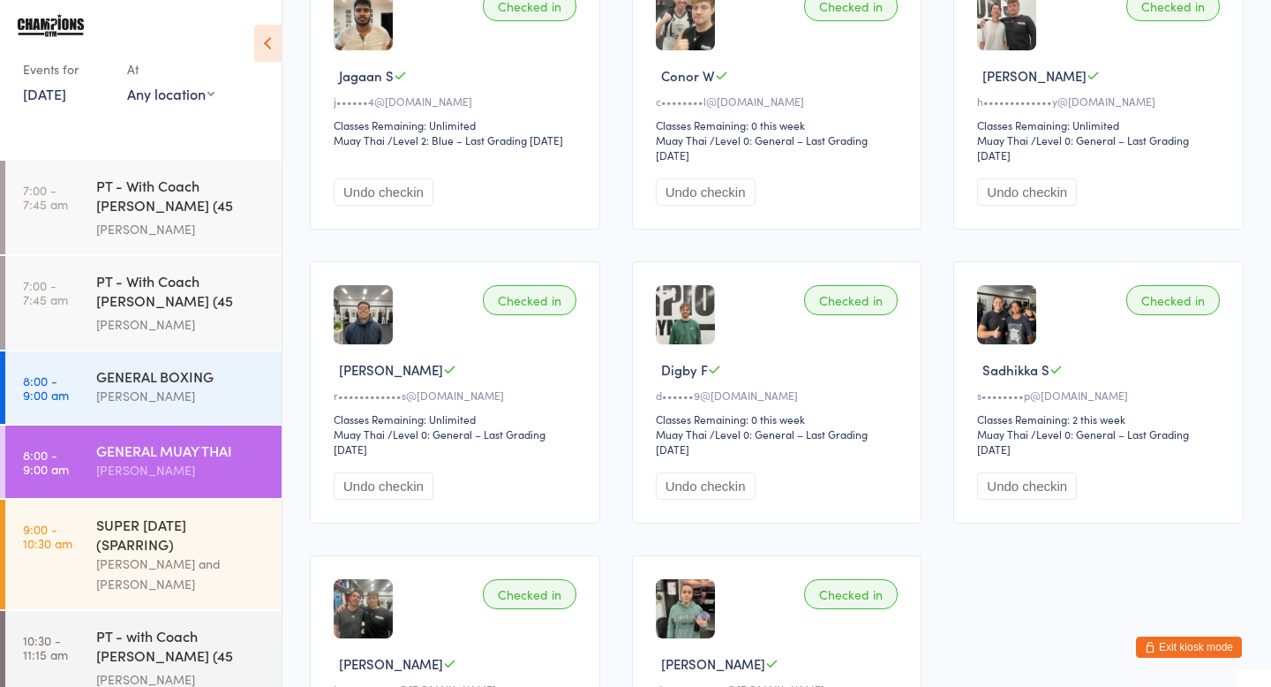
scroll to position [244, 0]
click at [199, 554] on div "[PERSON_NAME] and [PERSON_NAME]" at bounding box center [181, 574] width 170 height 41
